Goal: Register for event/course

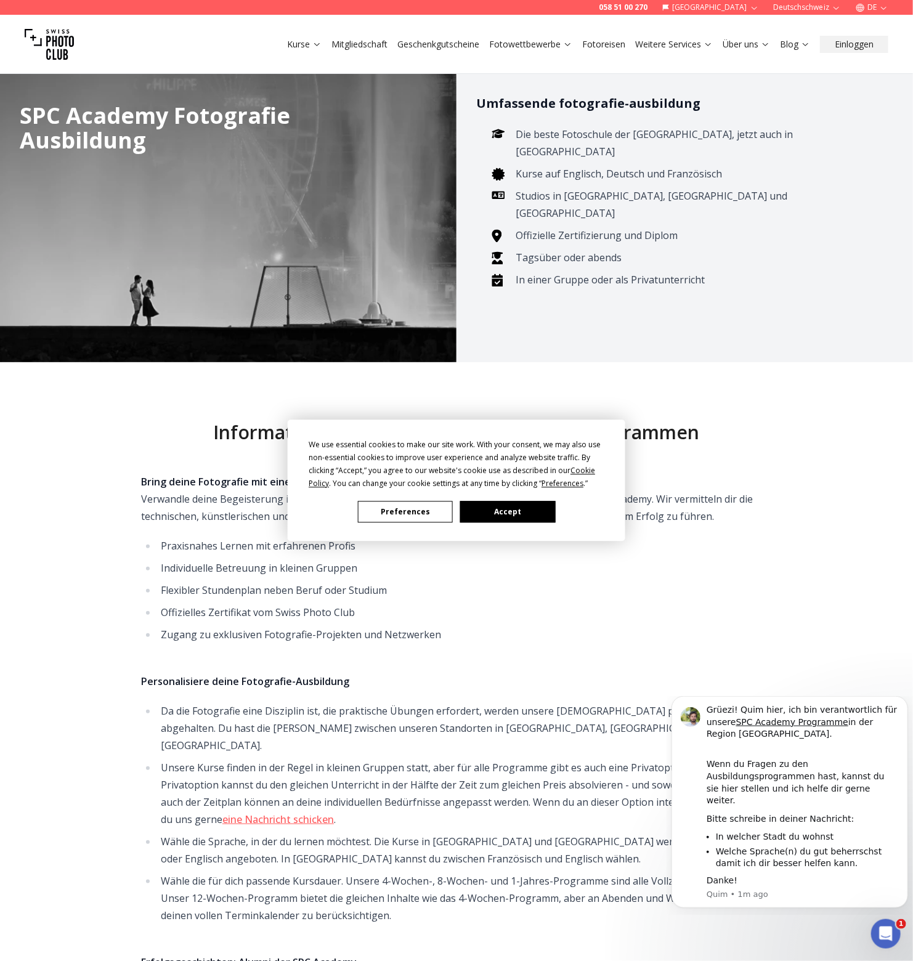
click at [528, 502] on button "Accept" at bounding box center [507, 512] width 95 height 22
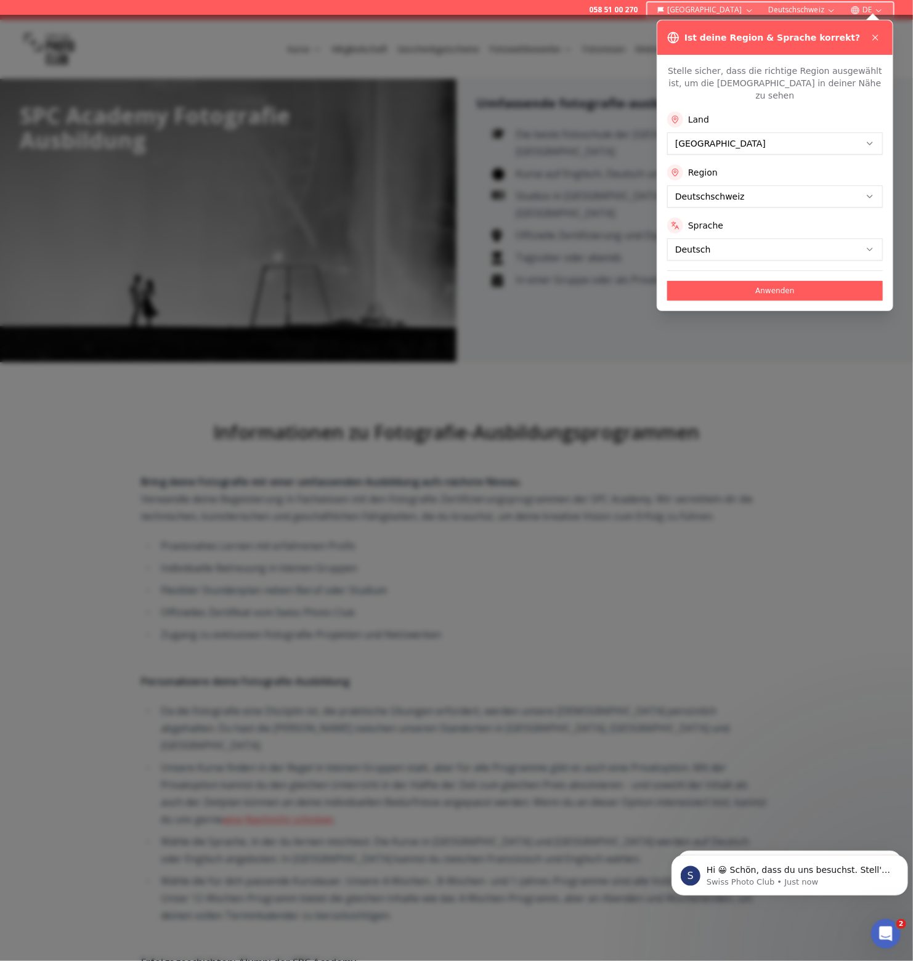
click at [482, 358] on div at bounding box center [456, 488] width 913 height 946
click at [874, 36] on icon at bounding box center [875, 37] width 5 height 5
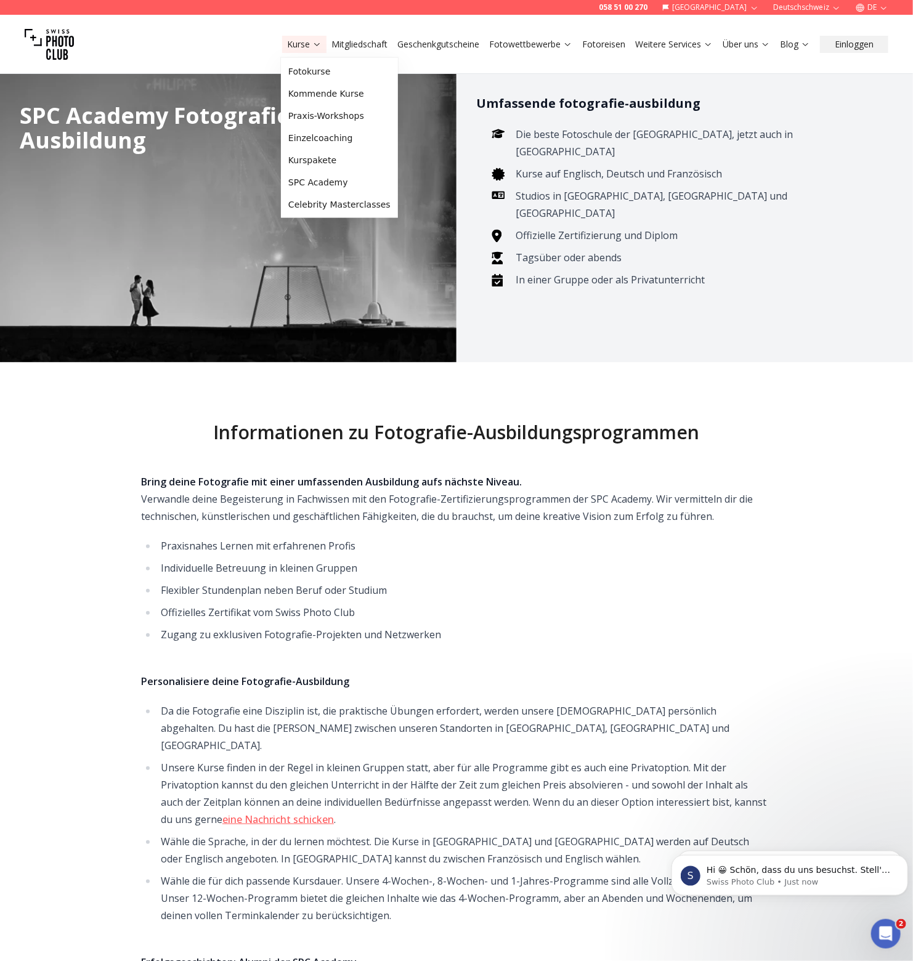
click at [304, 44] on link "Kurse" at bounding box center [304, 44] width 34 height 12
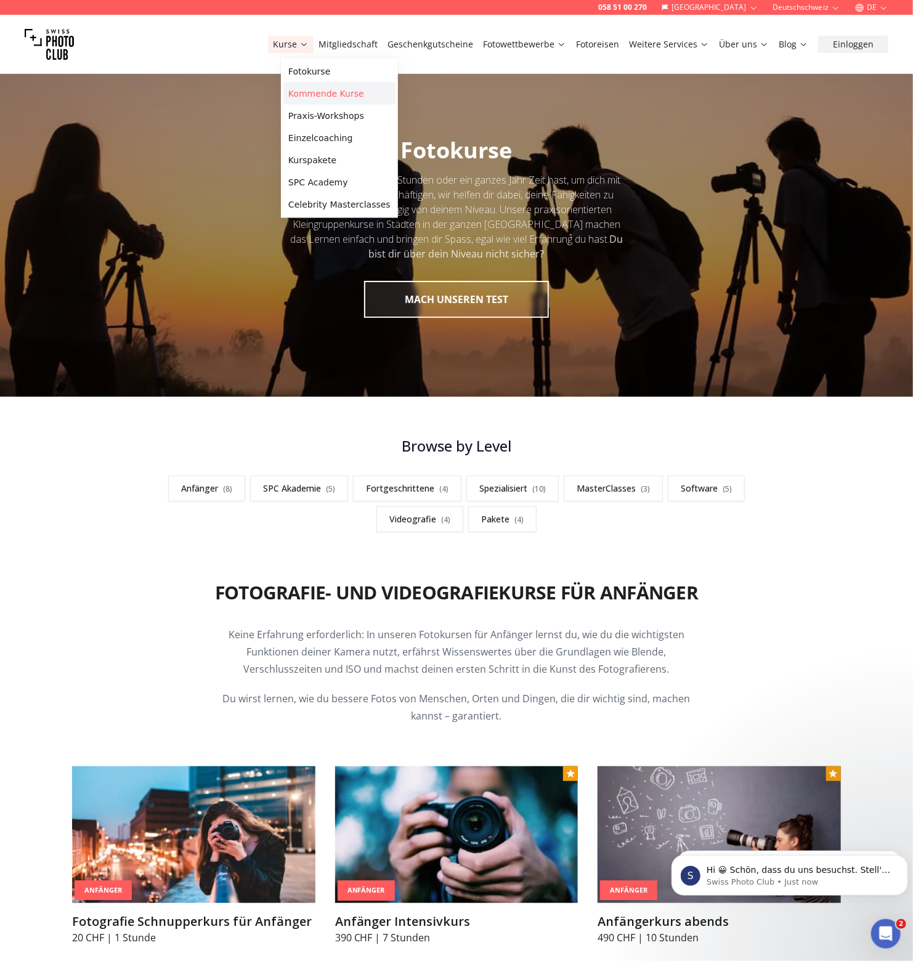
click at [332, 95] on link "Kommende Kurse" at bounding box center [339, 94] width 112 height 22
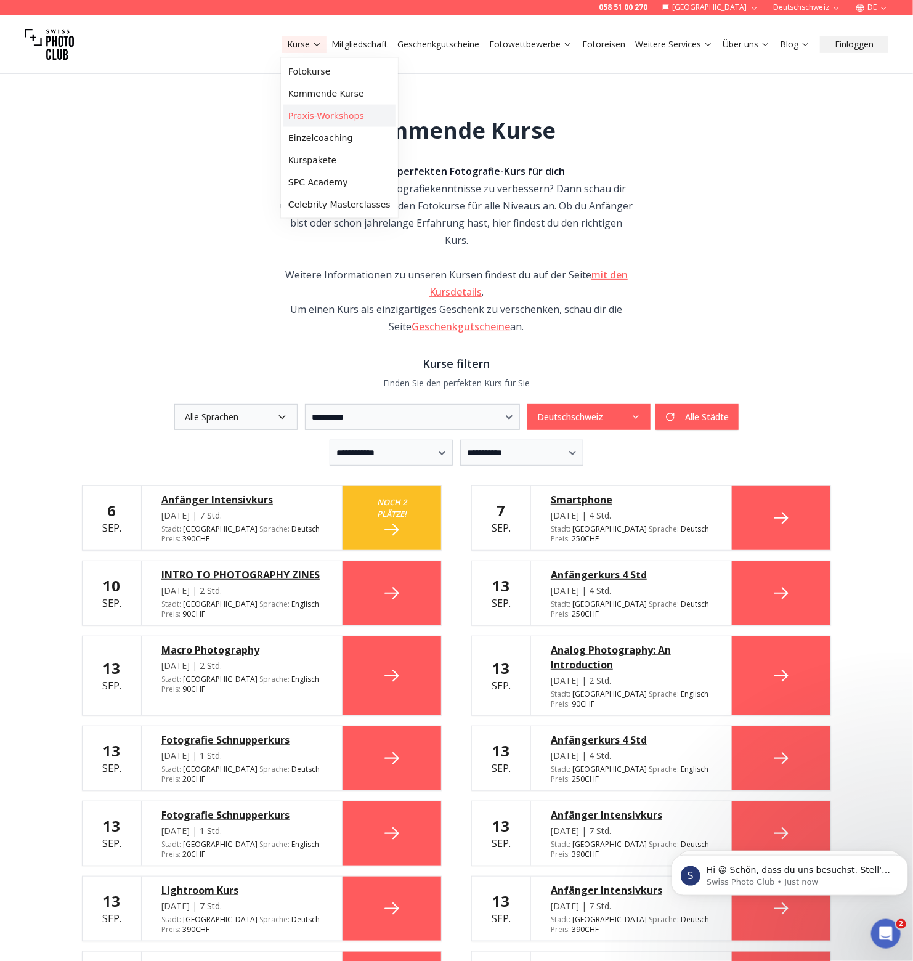
click at [333, 114] on link "Praxis-Workshops" at bounding box center [339, 116] width 112 height 22
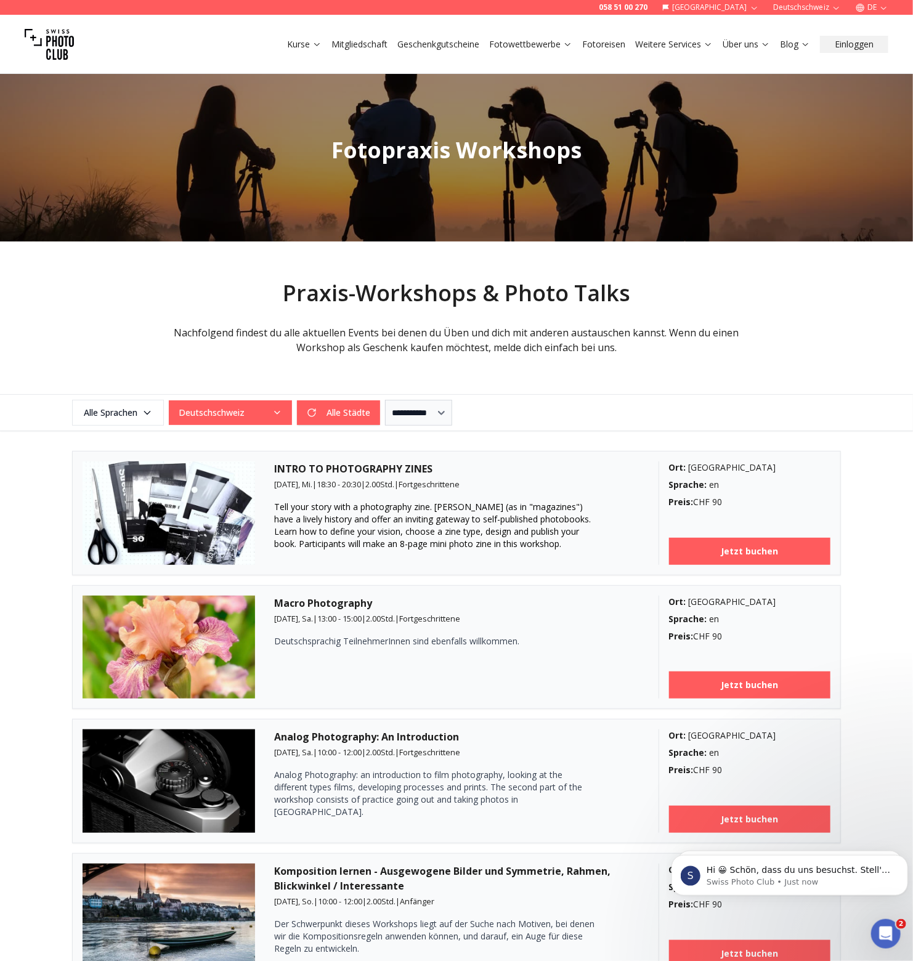
drag, startPoint x: 531, startPoint y: 333, endPoint x: 658, endPoint y: 292, distance: 132.6
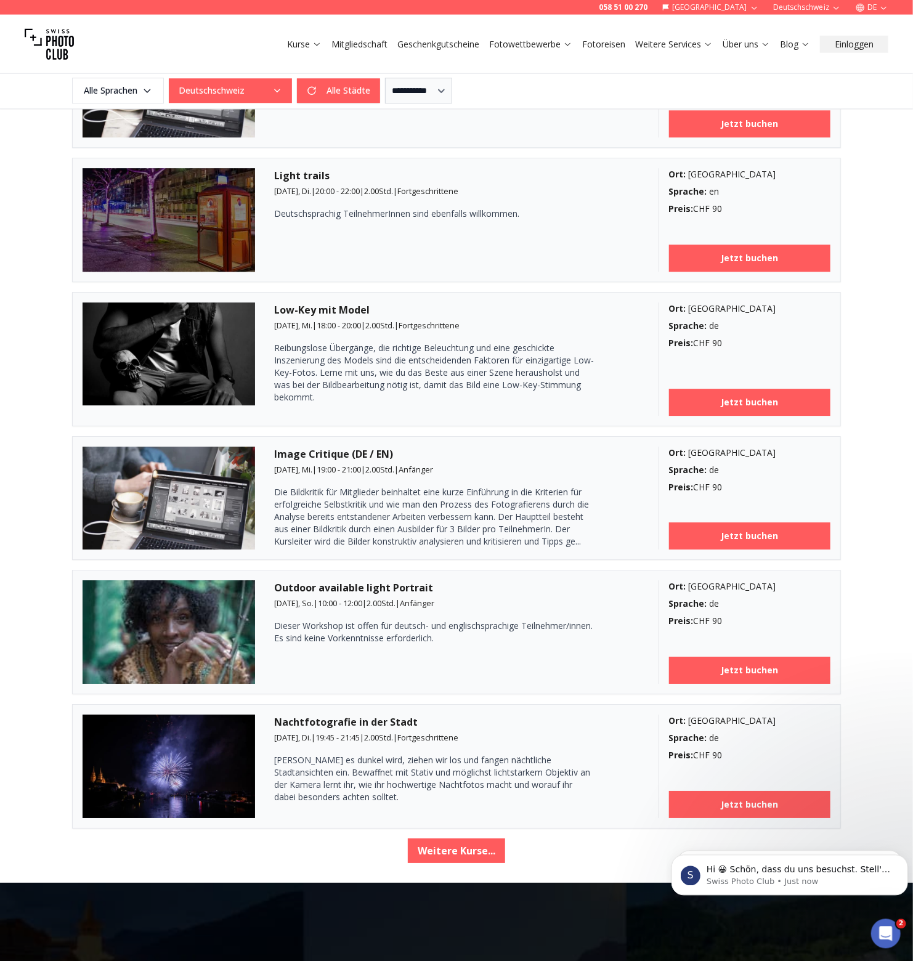
scroll to position [1951, 0]
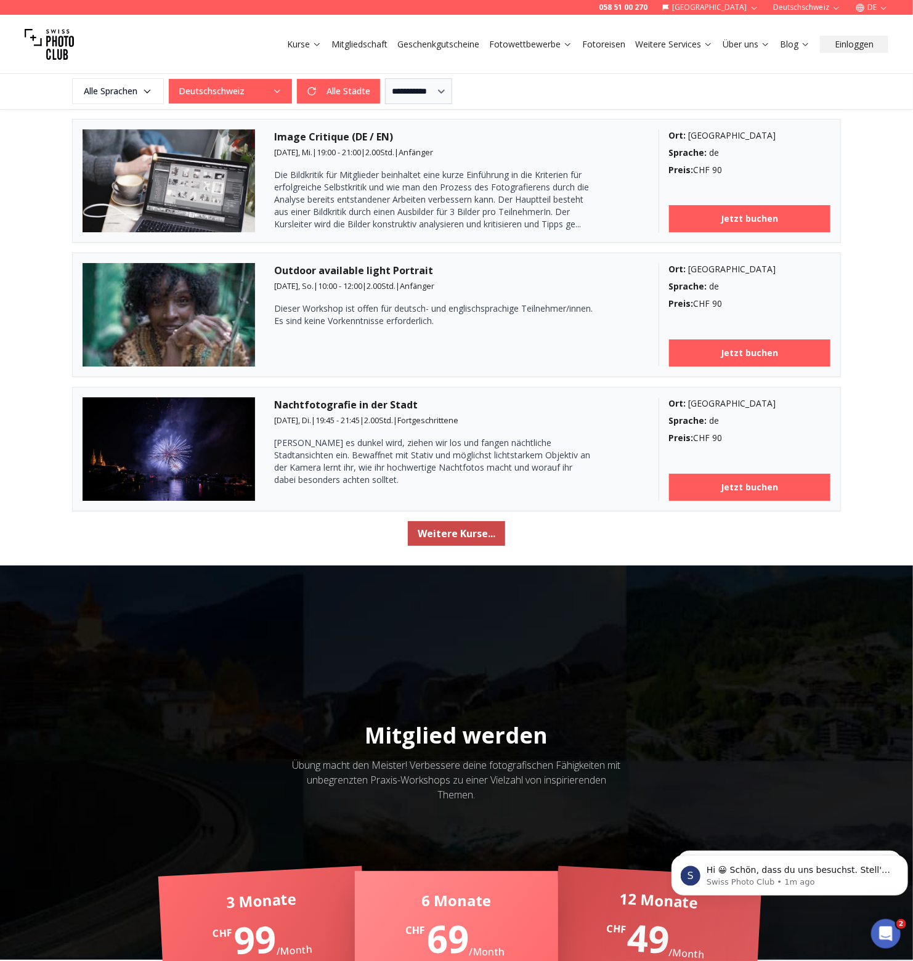
click at [477, 524] on button "Weitere Kurse..." at bounding box center [456, 533] width 97 height 25
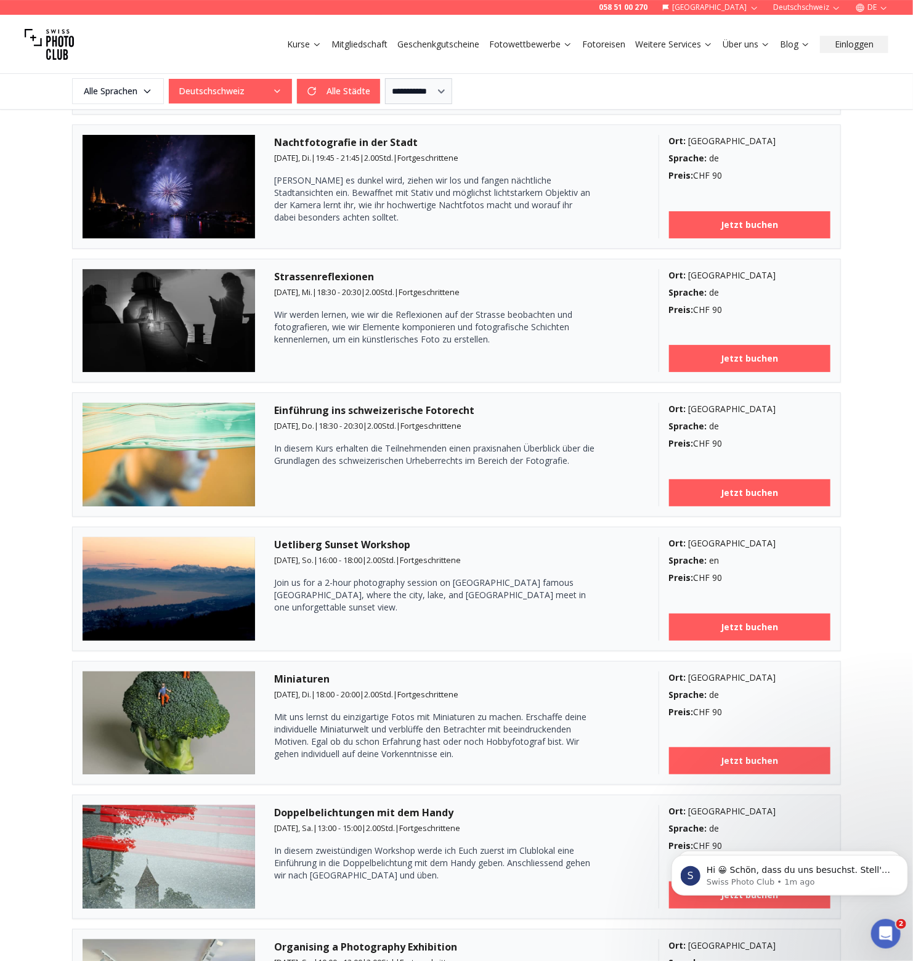
scroll to position [2145, 0]
